Goal: Entertainment & Leisure: Consume media (video, audio)

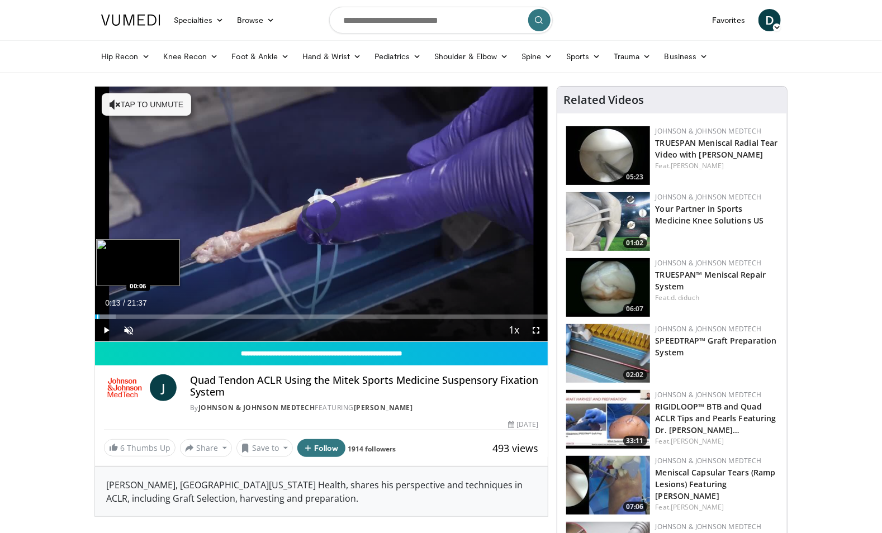
click at [97, 318] on div "Progress Bar" at bounding box center [97, 317] width 1 height 4
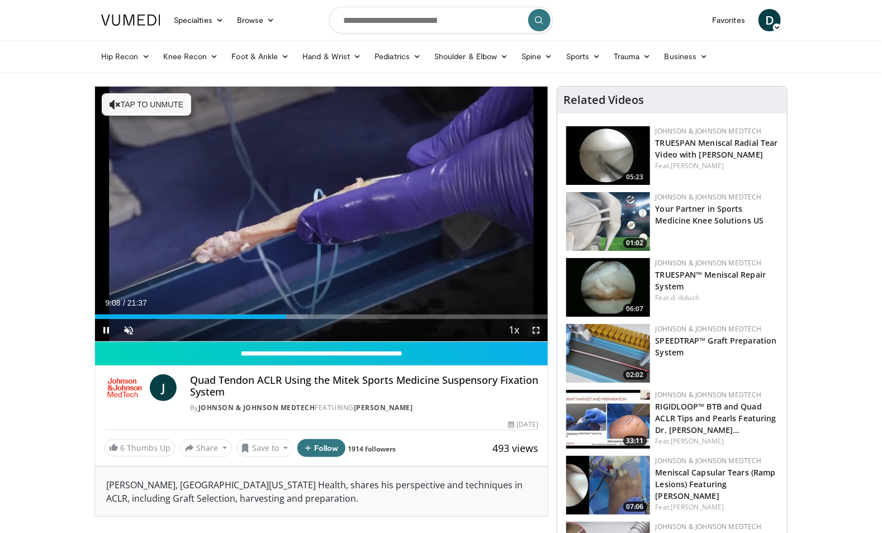
click at [538, 329] on span "Video Player" at bounding box center [536, 330] width 22 height 22
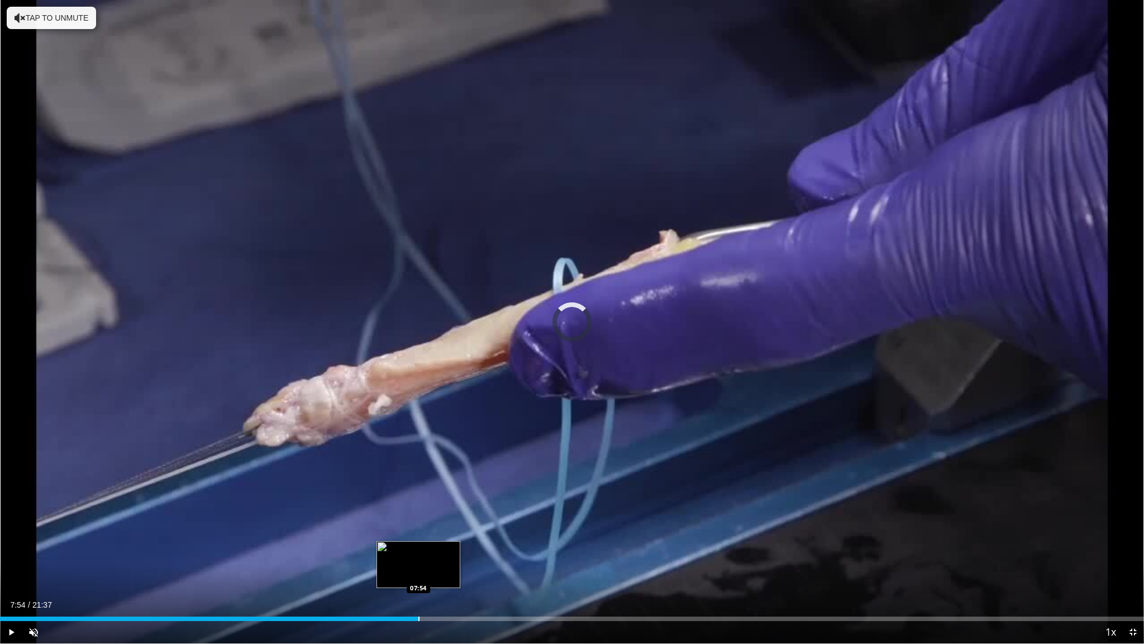
click at [419, 533] on div "Progress Bar" at bounding box center [419, 618] width 1 height 4
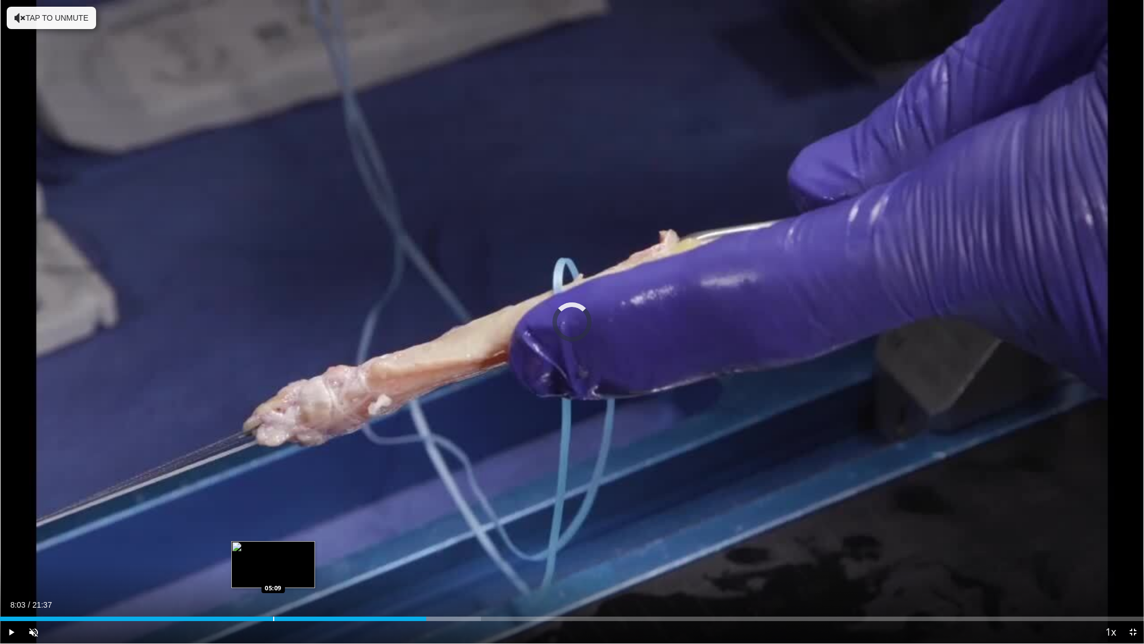
click at [273, 533] on div "Progress Bar" at bounding box center [273, 618] width 1 height 4
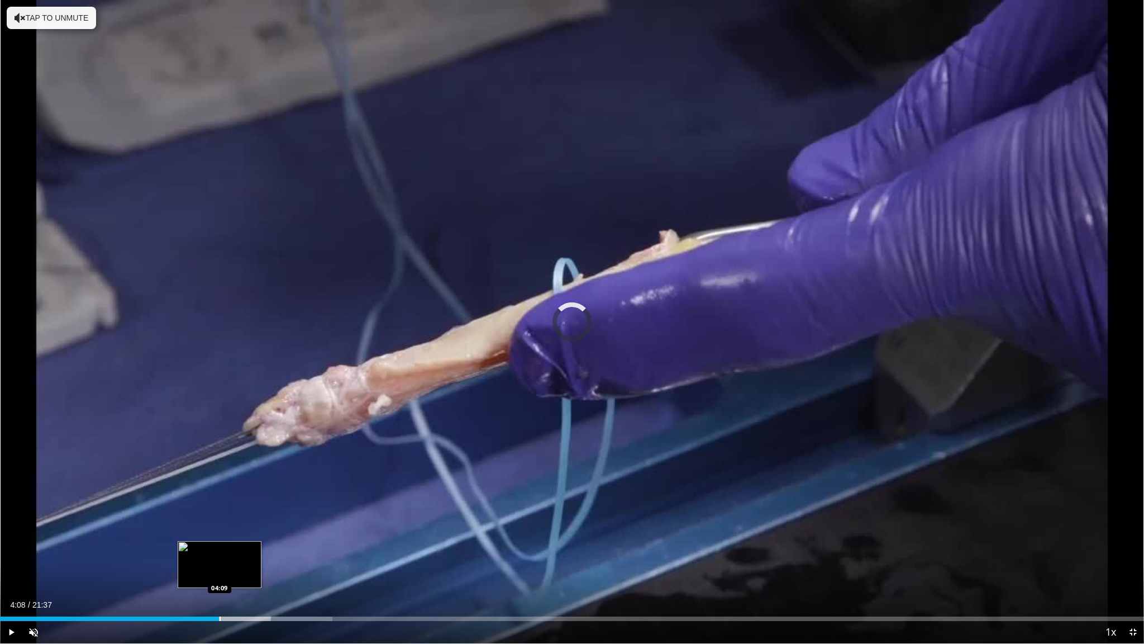
click at [219, 533] on div "Loaded : 29.04% 04:08 04:09" at bounding box center [572, 618] width 1144 height 4
click at [192, 533] on div "Current Time 4:09 / Duration 21:37 Pause Skip Backward Skip Forward Unmute 100%…" at bounding box center [572, 632] width 1144 height 22
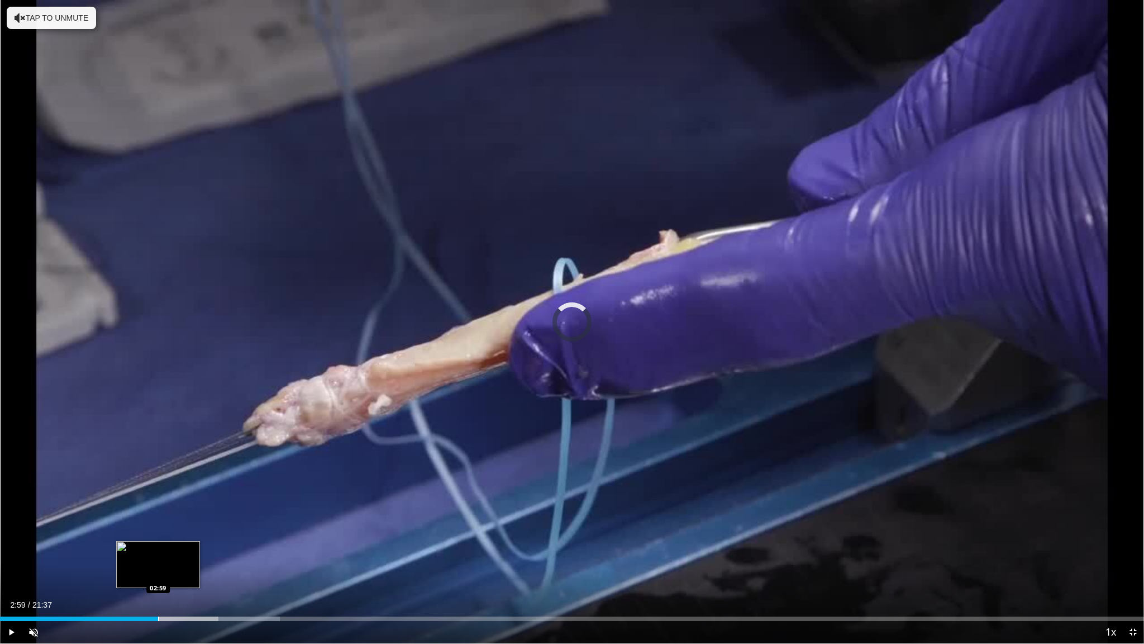
click at [158, 533] on div "Progress Bar" at bounding box center [158, 618] width 1 height 4
click at [881, 533] on span "Video Player" at bounding box center [1133, 632] width 22 height 22
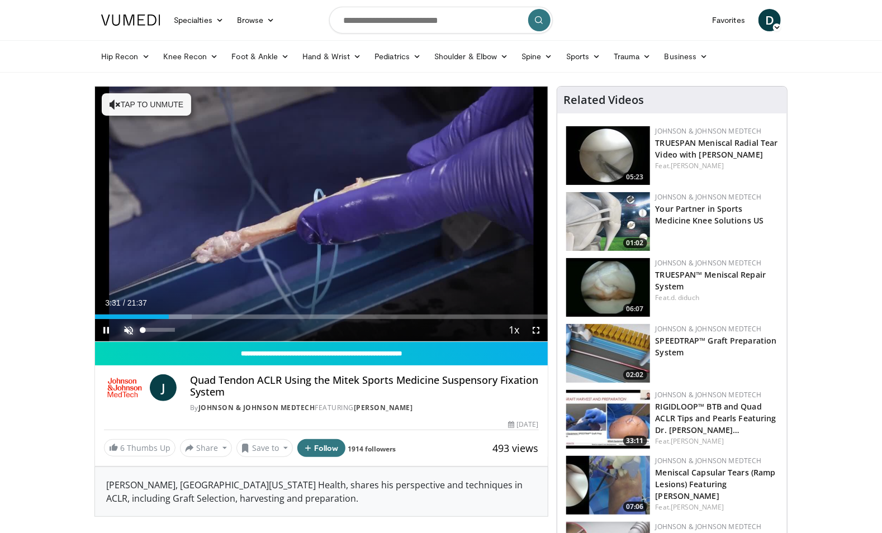
click at [125, 334] on span "Video Player" at bounding box center [128, 330] width 22 height 22
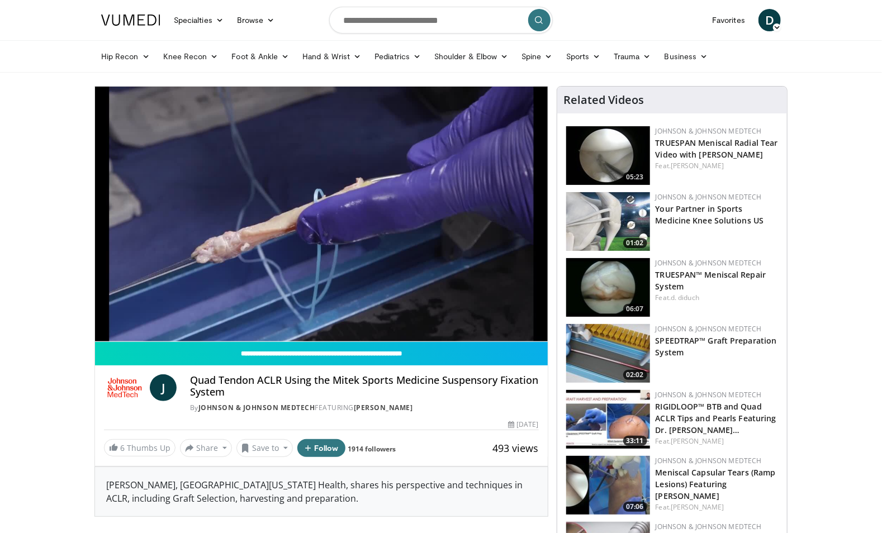
click at [107, 331] on div "10 seconds Tap to unmute" at bounding box center [321, 214] width 453 height 255
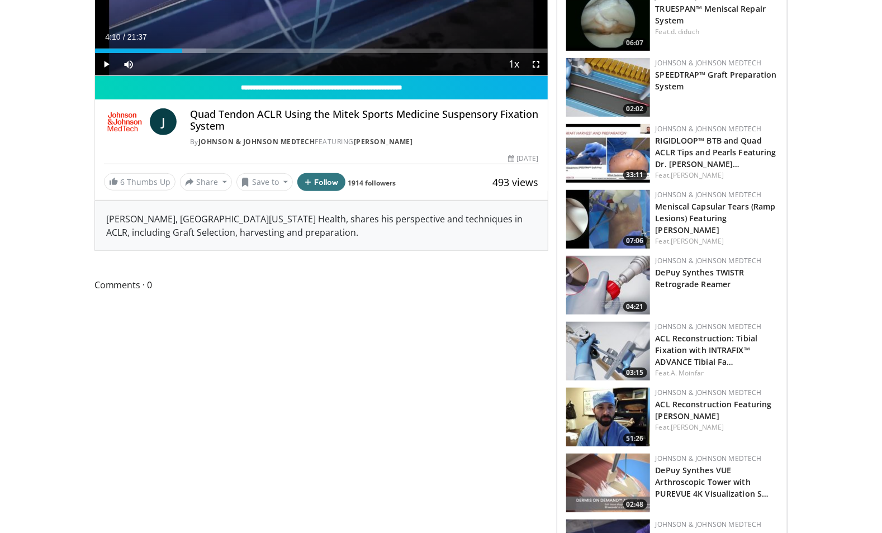
scroll to position [298, 0]
